Goal: Navigation & Orientation: Find specific page/section

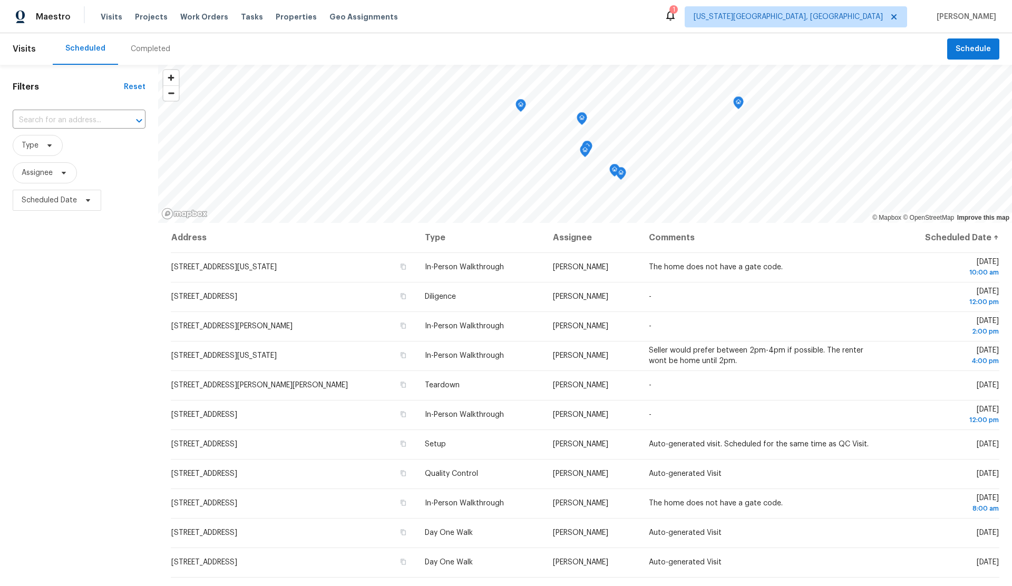
click at [142, 50] on div "Completed" at bounding box center [151, 49] width 40 height 11
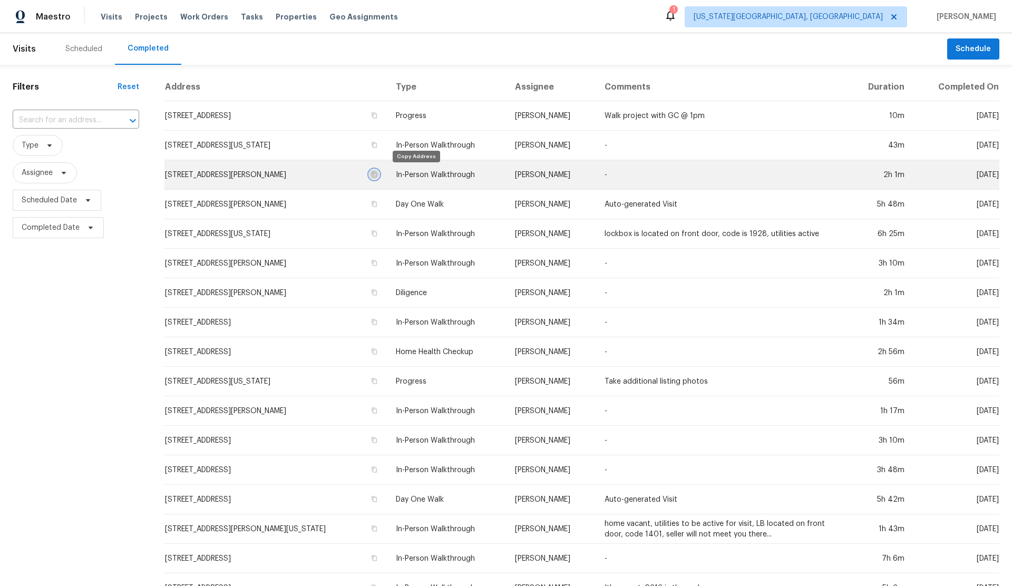
click at [377, 173] on icon "button" at bounding box center [373, 174] width 5 height 6
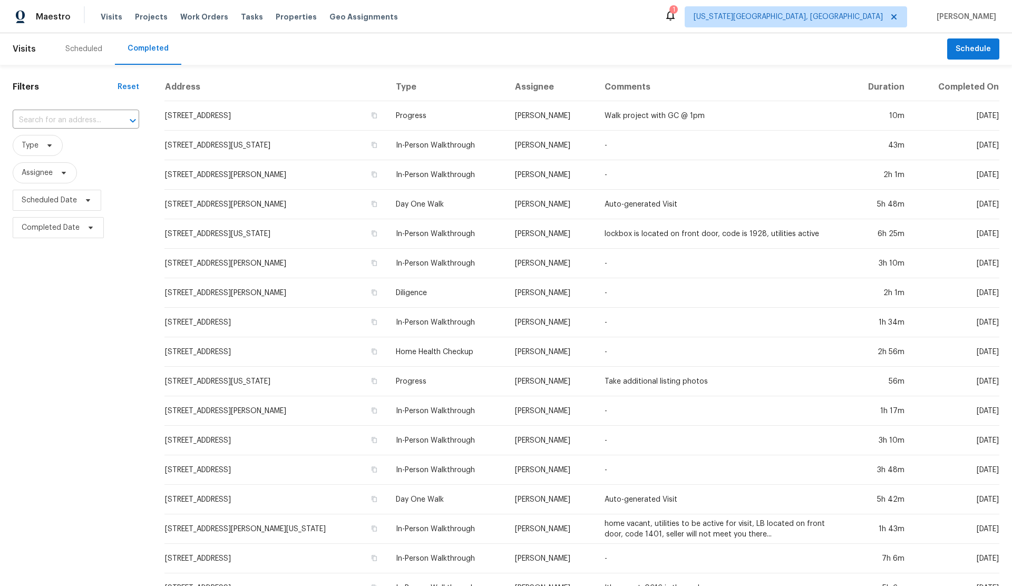
click at [82, 47] on div "Scheduled" at bounding box center [83, 49] width 37 height 11
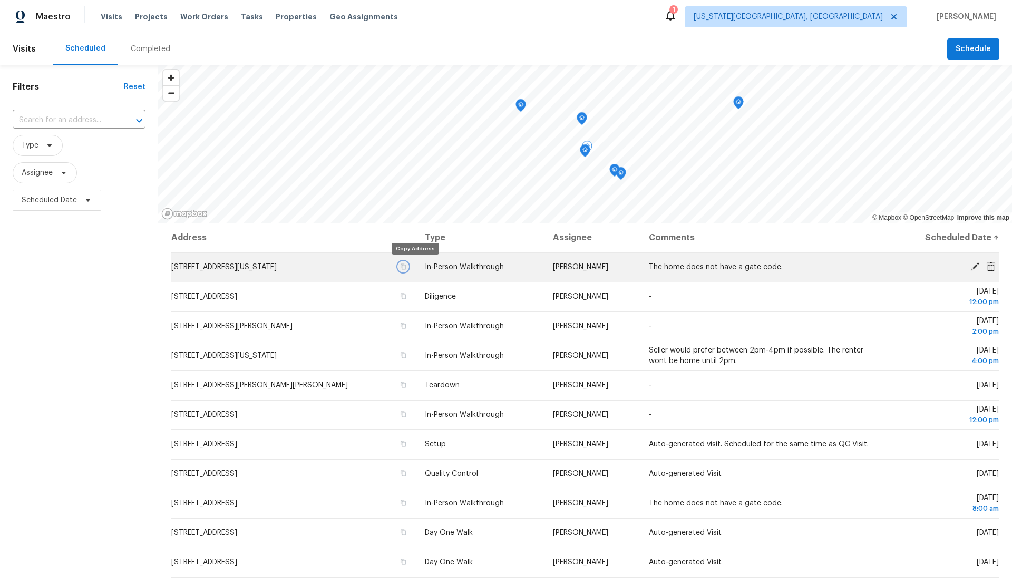
click at [406, 266] on icon "button" at bounding box center [403, 266] width 6 height 6
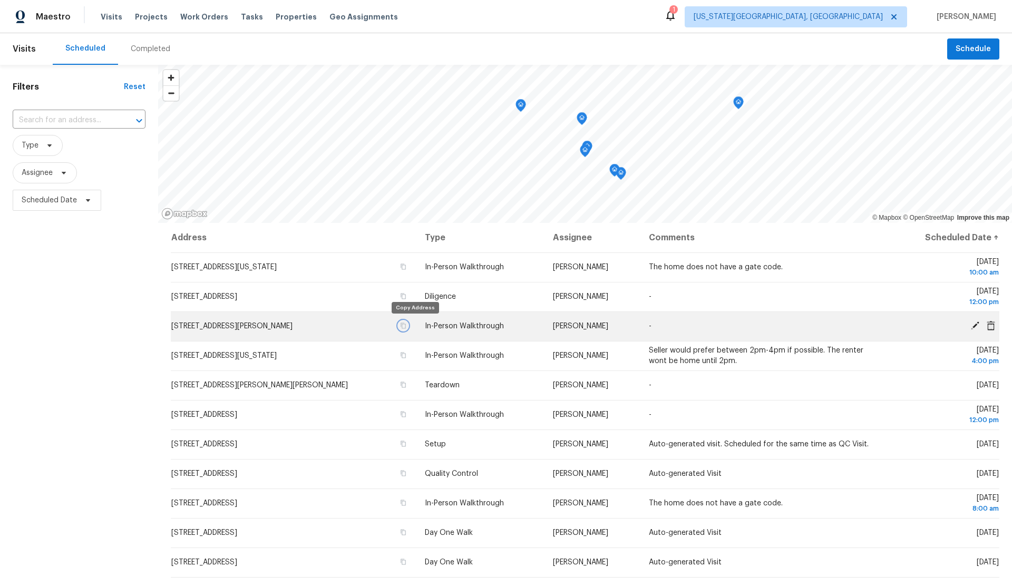
click at [406, 325] on icon "button" at bounding box center [403, 325] width 6 height 6
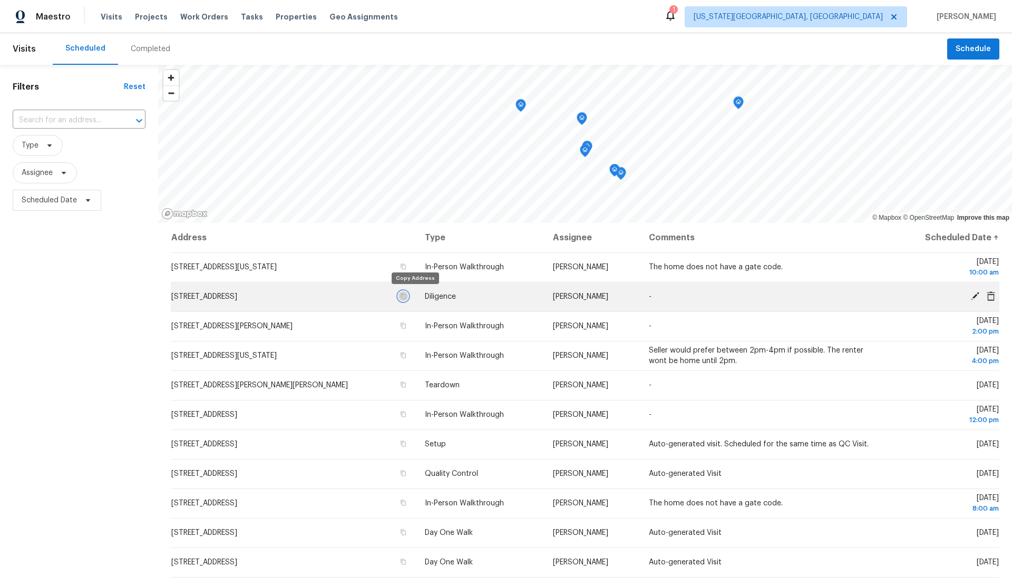
click at [406, 295] on icon "button" at bounding box center [403, 296] width 6 height 6
click at [406, 294] on icon "button" at bounding box center [403, 296] width 5 height 6
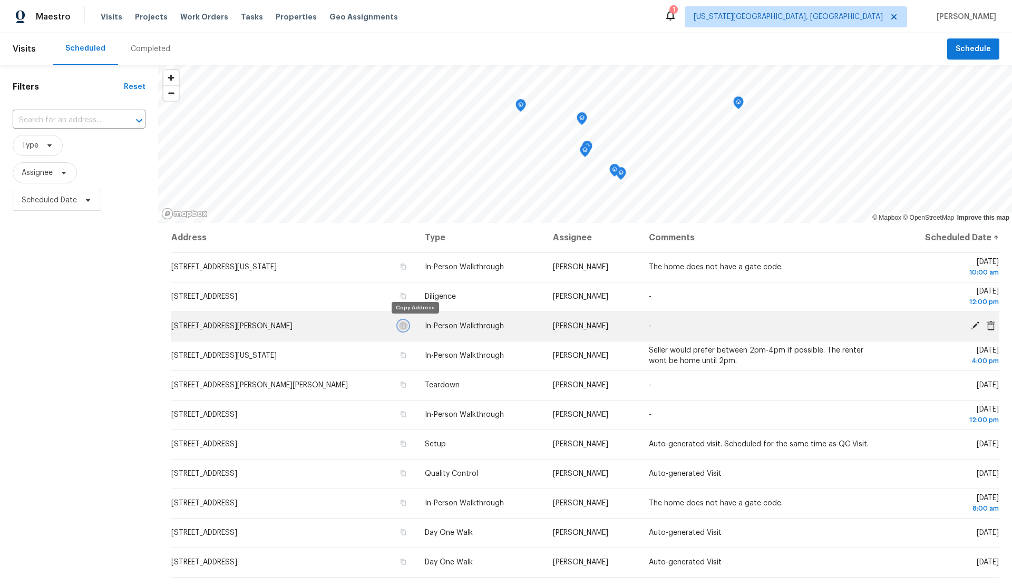
click at [406, 325] on icon "button" at bounding box center [403, 325] width 6 height 6
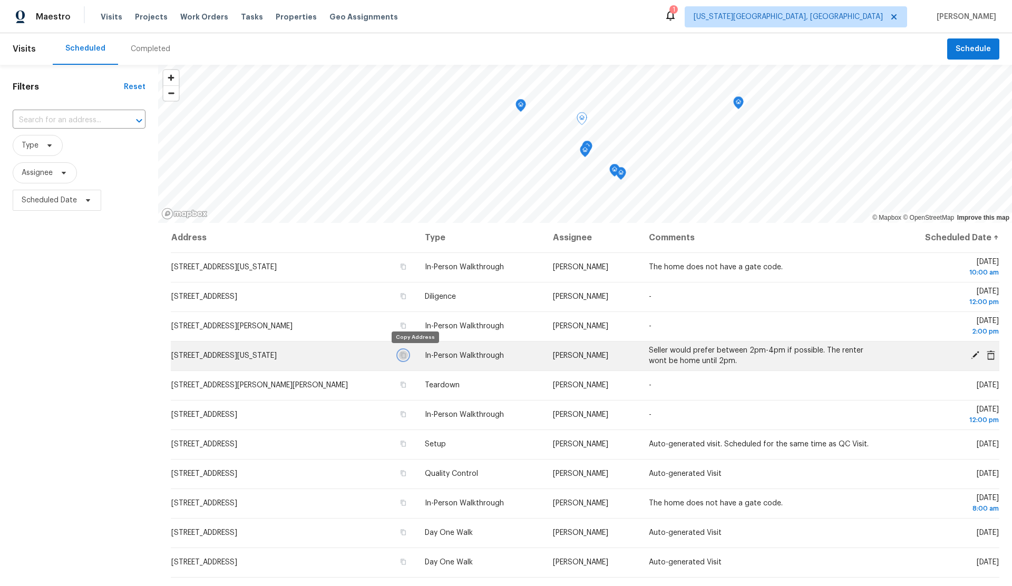
click at [406, 354] on icon "button" at bounding box center [403, 355] width 5 height 6
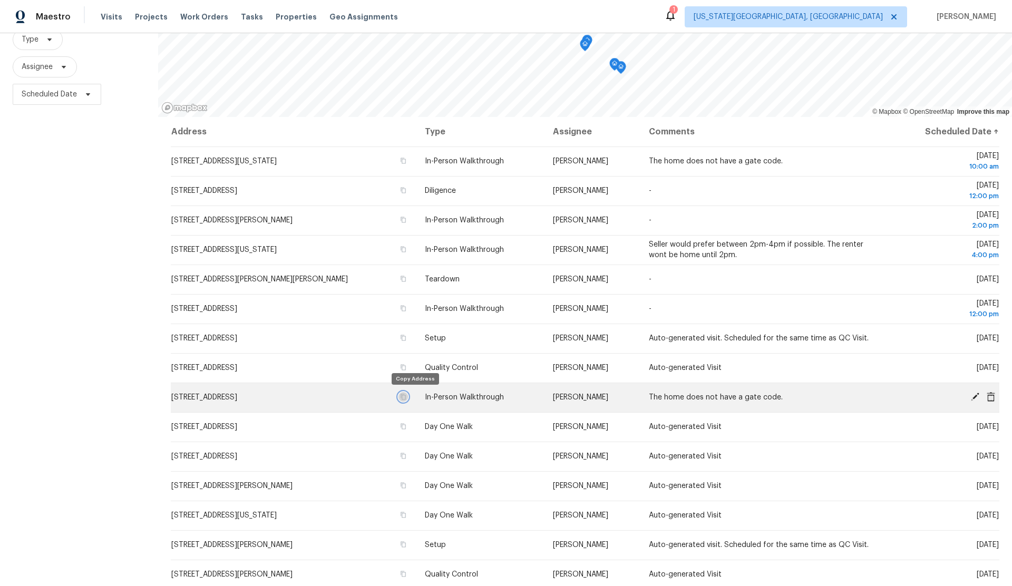
click at [406, 395] on icon "button" at bounding box center [403, 397] width 5 height 6
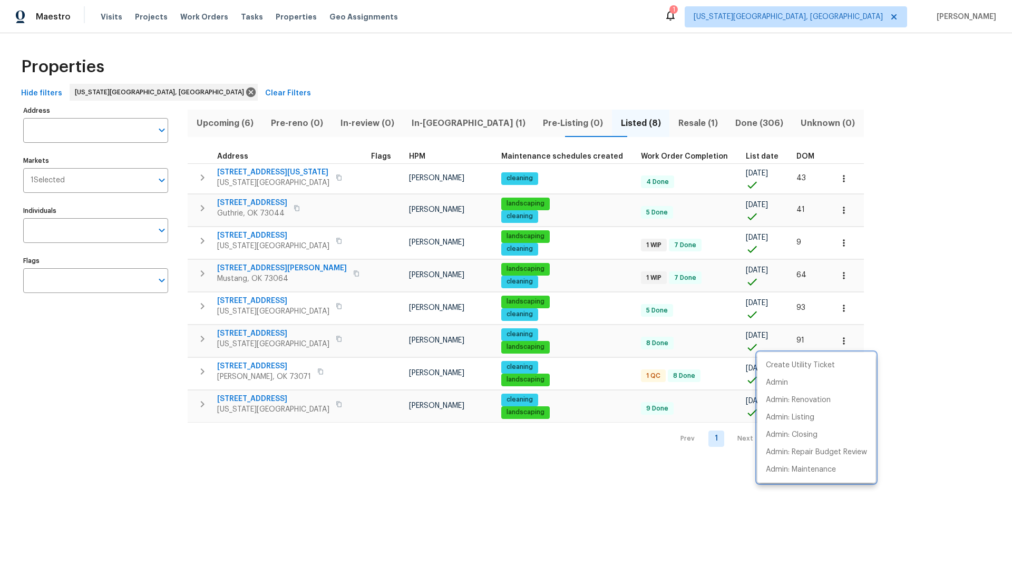
click at [232, 122] on div at bounding box center [506, 293] width 1012 height 586
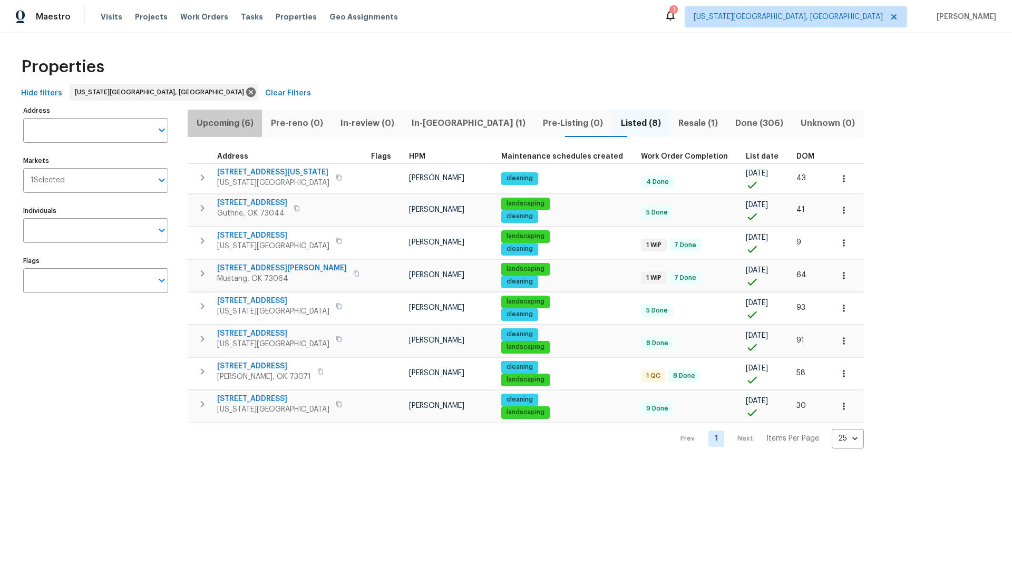
click at [230, 123] on span "Upcoming (6)" at bounding box center [225, 123] width 62 height 15
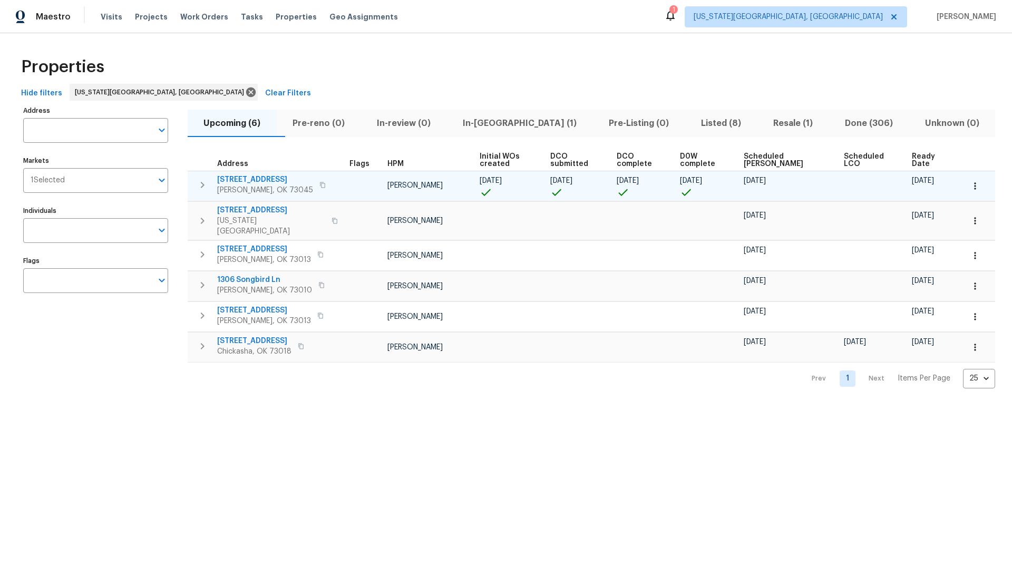
click at [973, 183] on icon "button" at bounding box center [974, 186] width 11 height 11
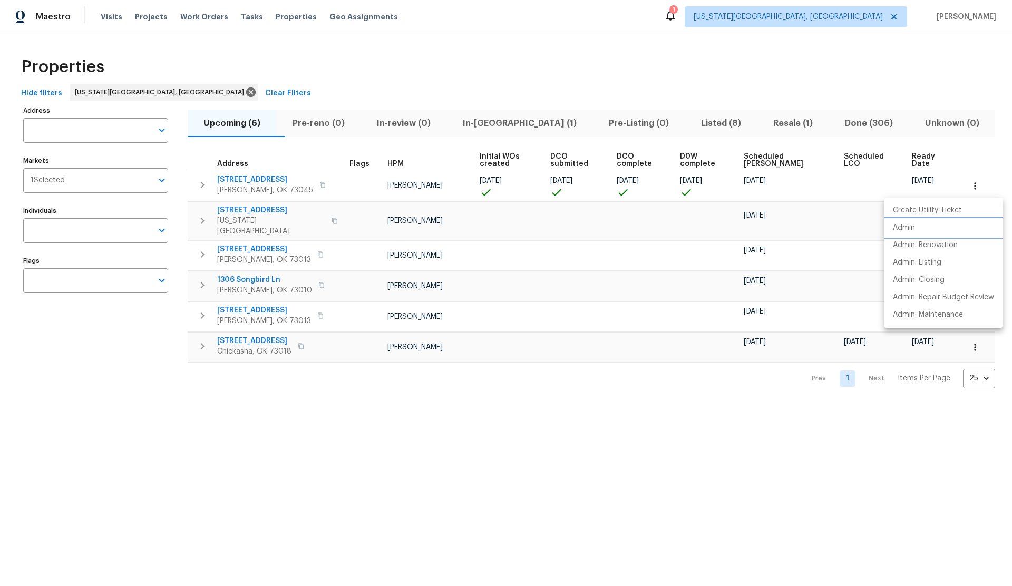
click at [912, 227] on p "Admin" at bounding box center [903, 227] width 22 height 11
click at [87, 321] on div at bounding box center [506, 293] width 1012 height 586
